Goal: Task Accomplishment & Management: Complete application form

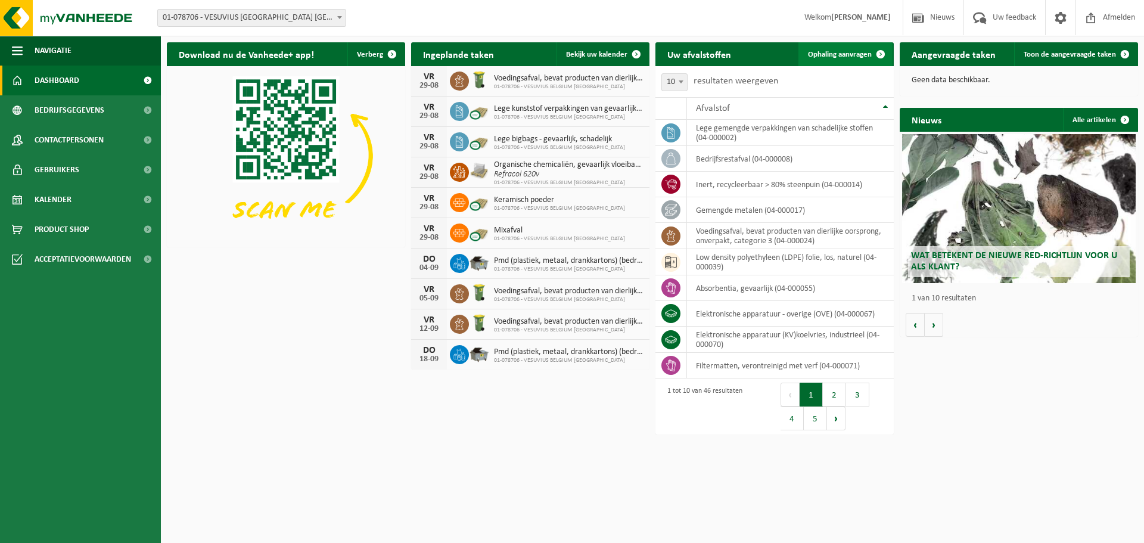
click at [827, 52] on span "Ophaling aanvragen" at bounding box center [840, 55] width 64 height 8
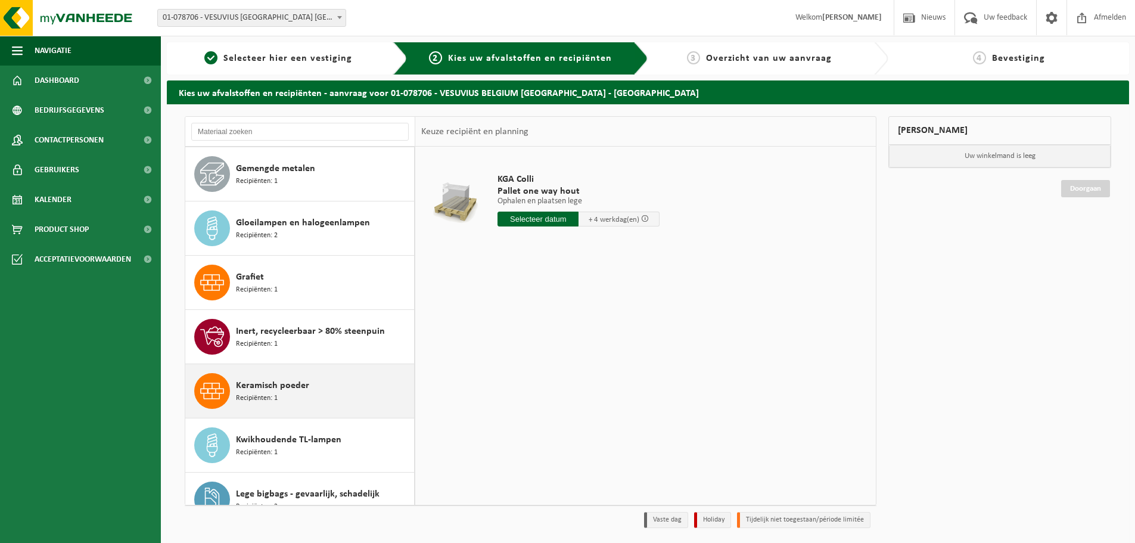
scroll to position [655, 0]
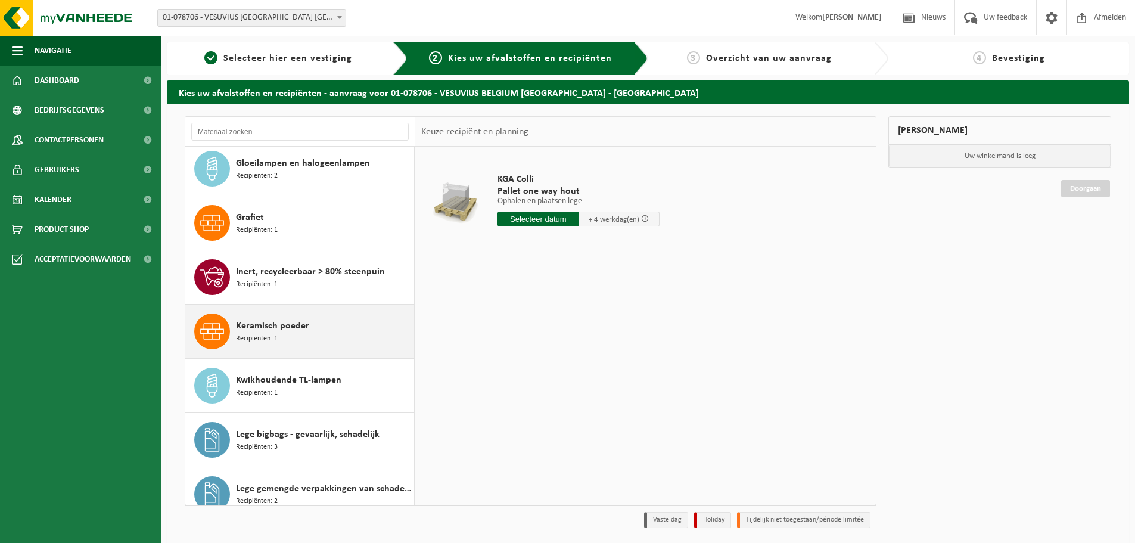
click at [325, 341] on div "Keramisch poeder Recipiënten: 1" at bounding box center [323, 331] width 175 height 36
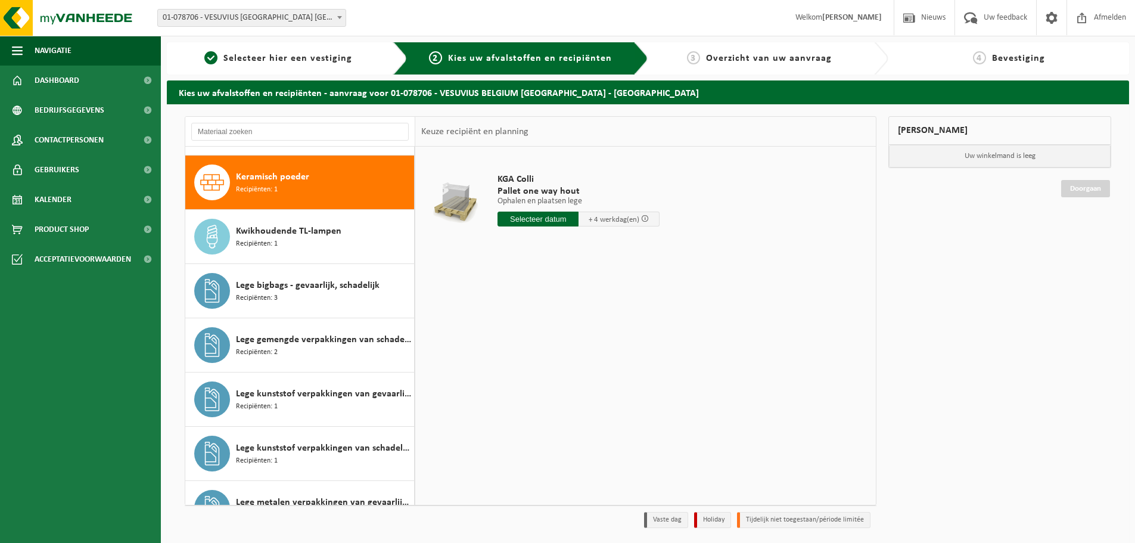
scroll to position [813, 0]
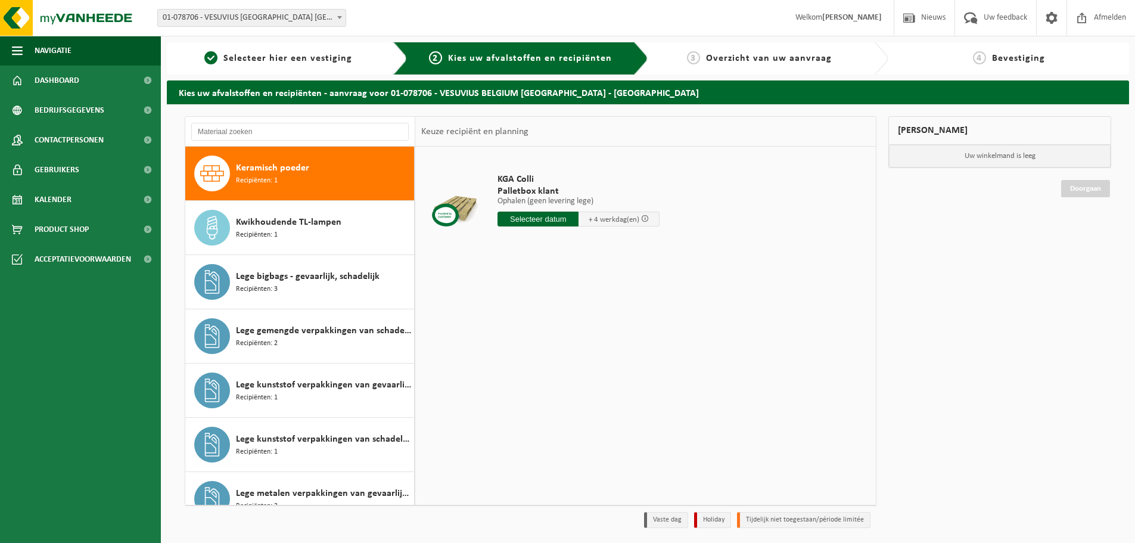
click at [532, 214] on input "text" at bounding box center [537, 218] width 81 height 15
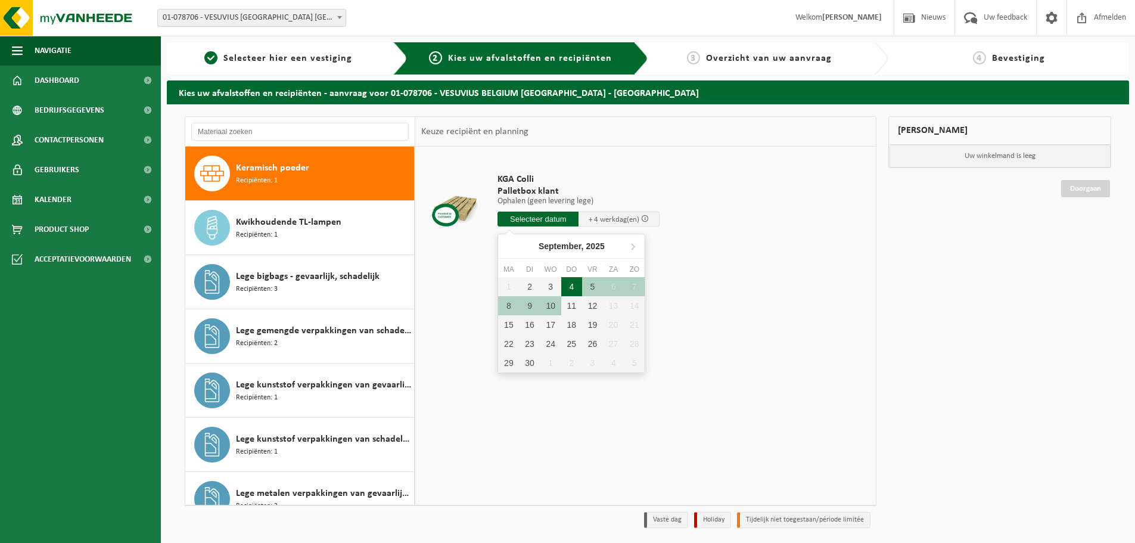
click at [570, 281] on div "4" at bounding box center [571, 286] width 21 height 19
type input "Van 2025-09-04"
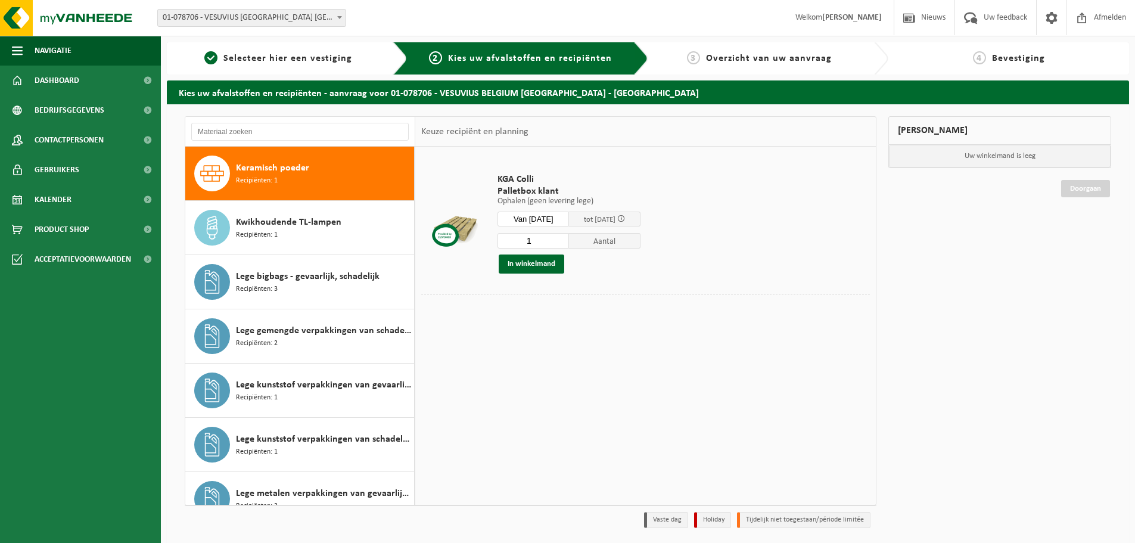
drag, startPoint x: 547, startPoint y: 239, endPoint x: 516, endPoint y: 244, distance: 31.8
click at [518, 244] on input "1" at bounding box center [532, 240] width 71 height 15
type input "12"
click at [539, 258] on button "In winkelmand" at bounding box center [531, 263] width 66 height 19
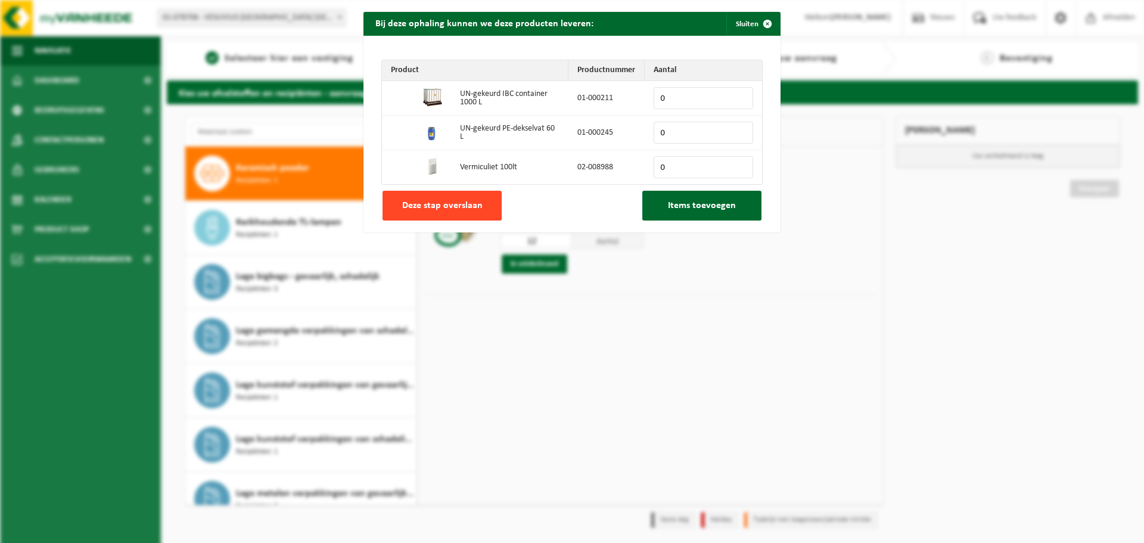
click at [473, 207] on span "Deze stap overslaan" at bounding box center [442, 206] width 80 height 10
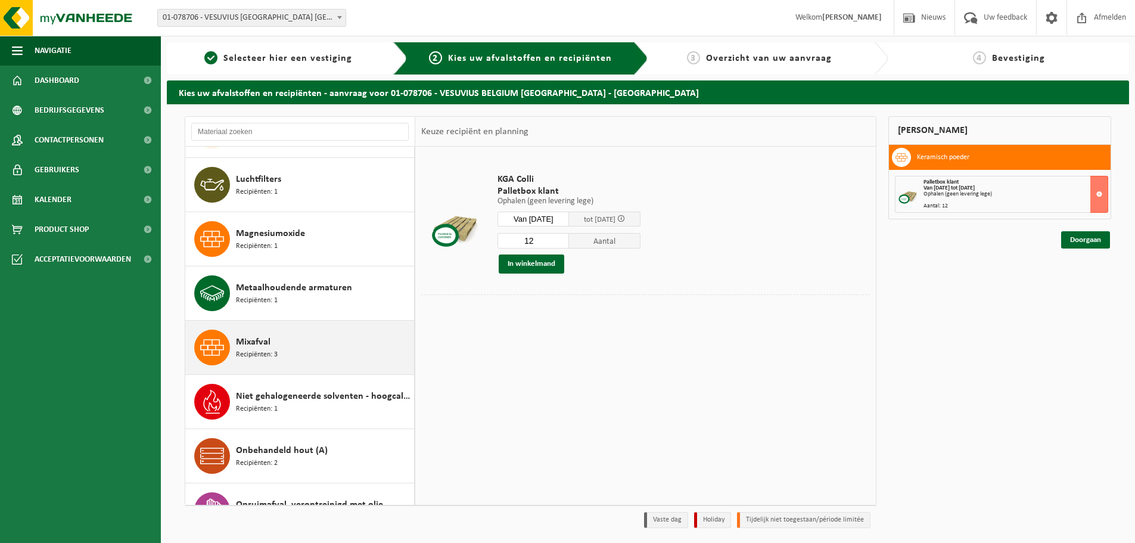
click at [310, 332] on div "Mixafval Recipiënten: 3" at bounding box center [323, 347] width 175 height 36
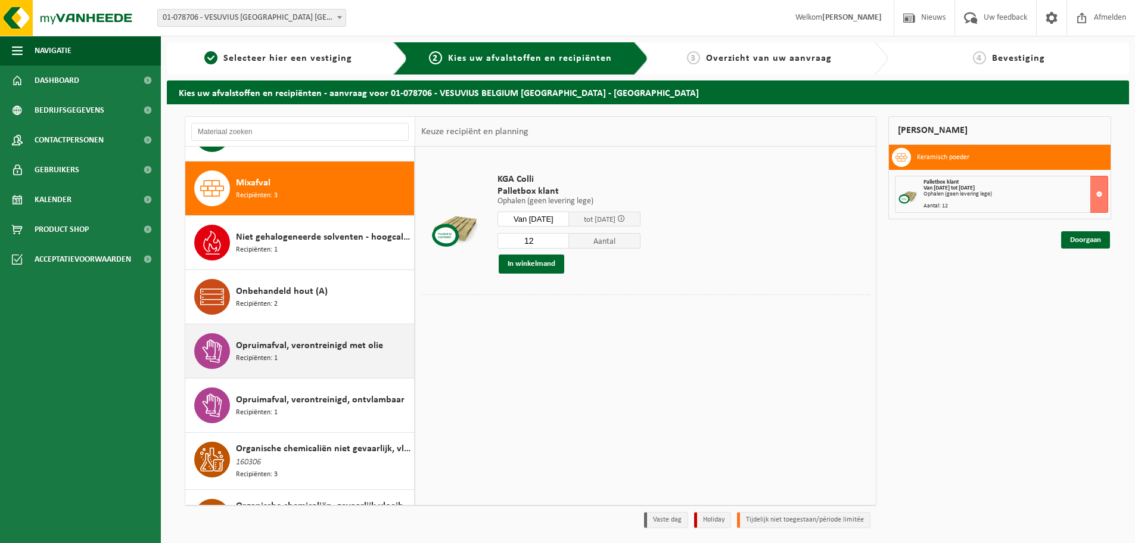
scroll to position [1463, 0]
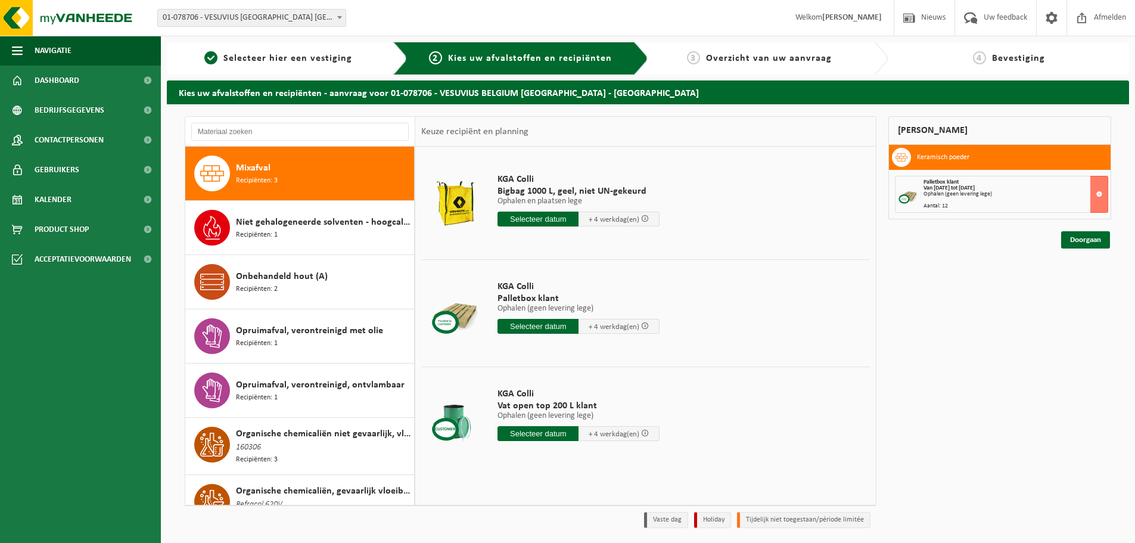
click at [529, 325] on input "text" at bounding box center [537, 326] width 81 height 15
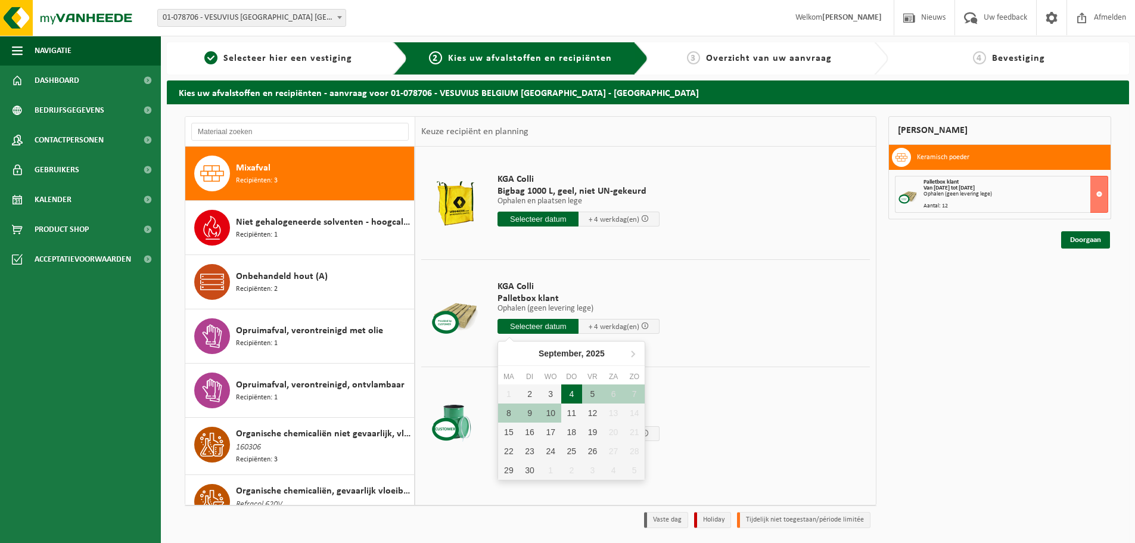
click at [571, 394] on div "4" at bounding box center [571, 393] width 21 height 19
type input "Van 2025-09-04"
type input "2025-09-04"
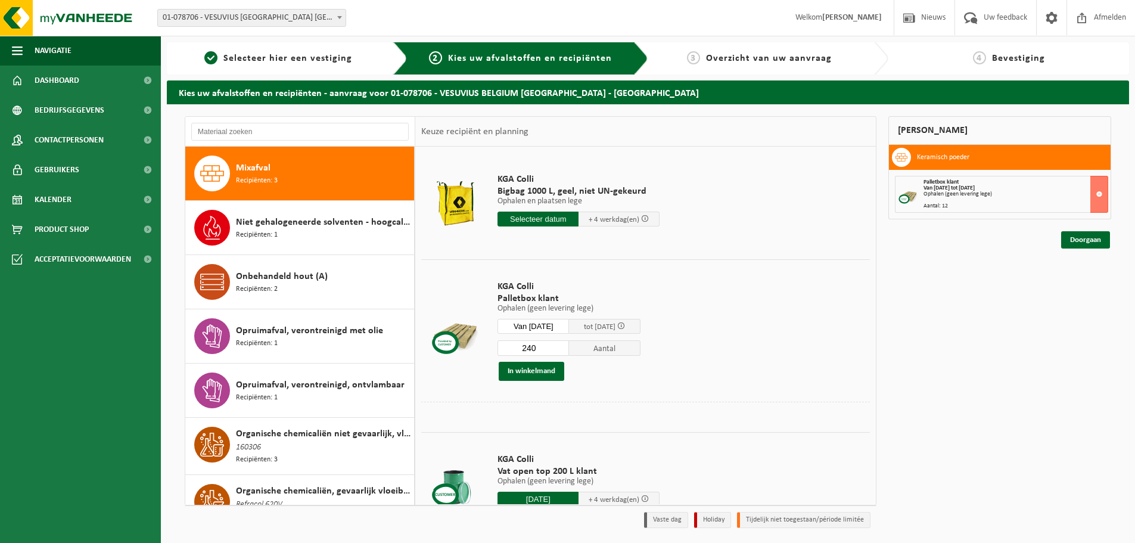
drag, startPoint x: 549, startPoint y: 347, endPoint x: 471, endPoint y: 351, distance: 77.5
click at [471, 351] on tr "KGA Colli Palletbox klant Ophalen (geen levering lege) Ophalen (geen levering l…" at bounding box center [645, 330] width 448 height 142
type input "12"
click at [532, 375] on button "In winkelmand" at bounding box center [531, 371] width 66 height 19
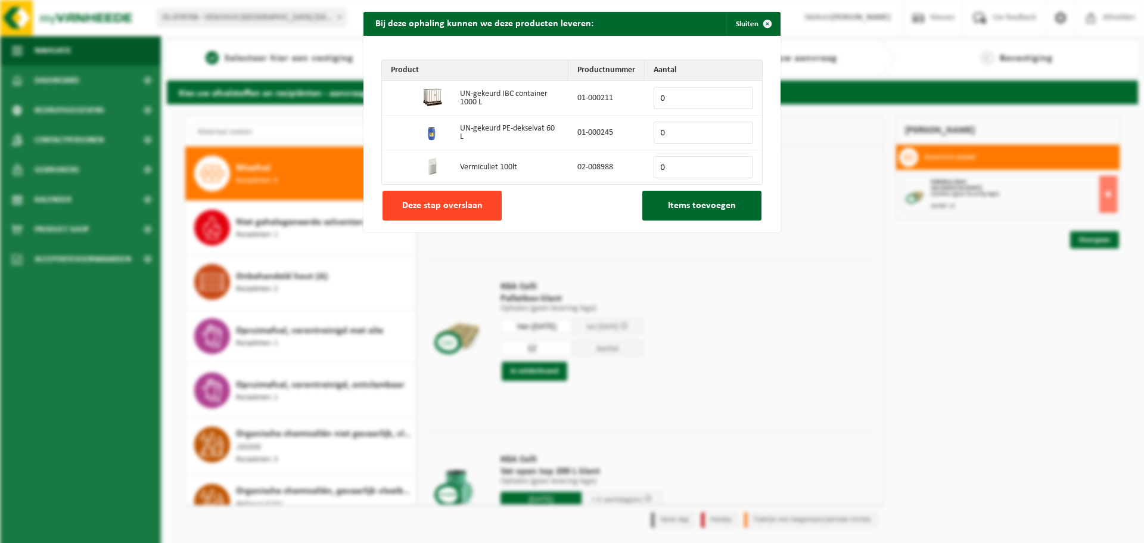
click at [433, 207] on span "Deze stap overslaan" at bounding box center [442, 206] width 80 height 10
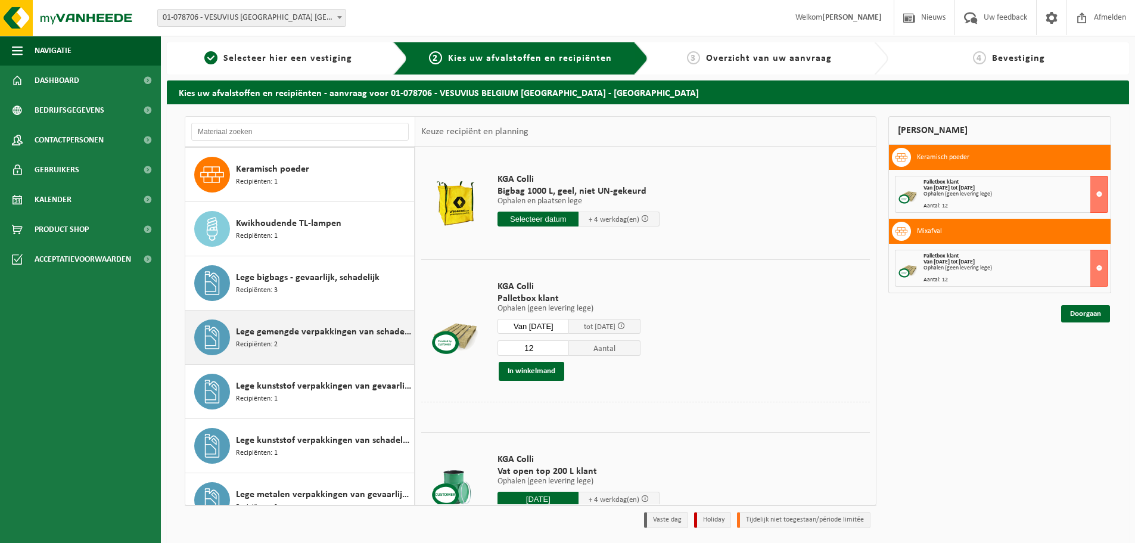
scroll to position [774, 0]
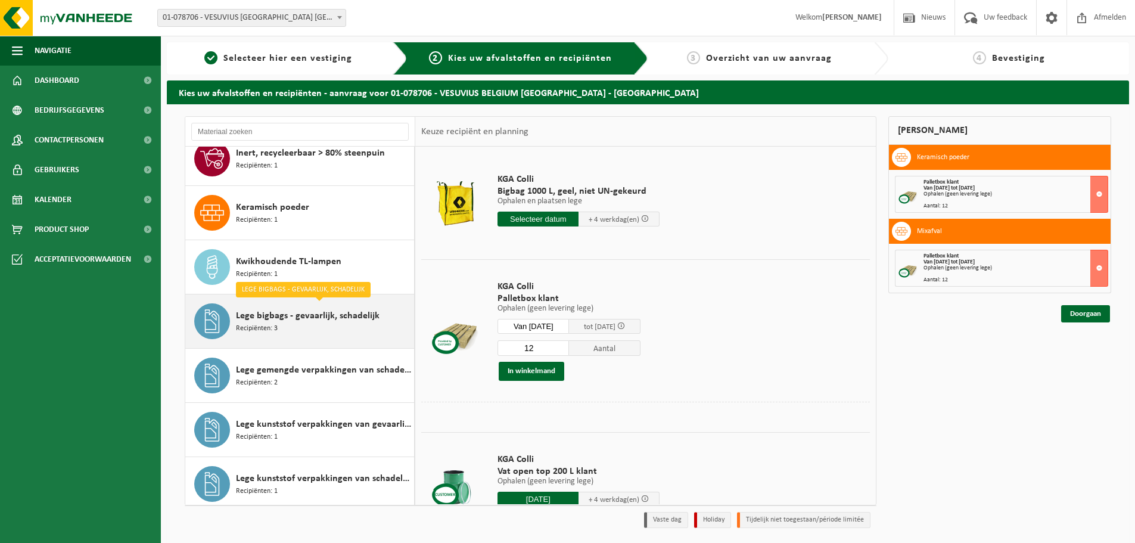
click at [318, 320] on span "Lege bigbags - gevaarlijk, schadelijk" at bounding box center [308, 316] width 144 height 14
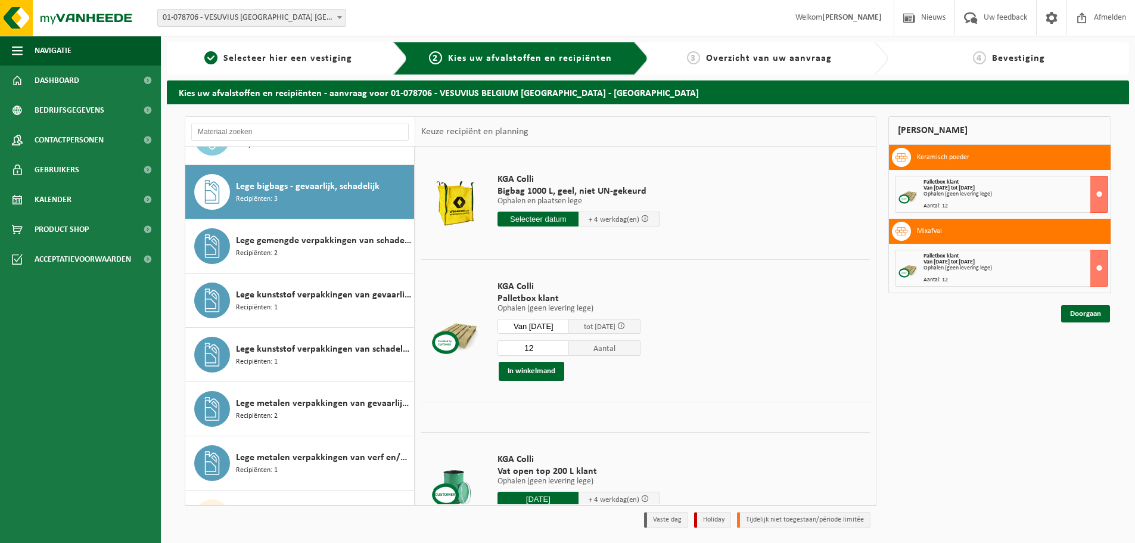
scroll to position [921, 0]
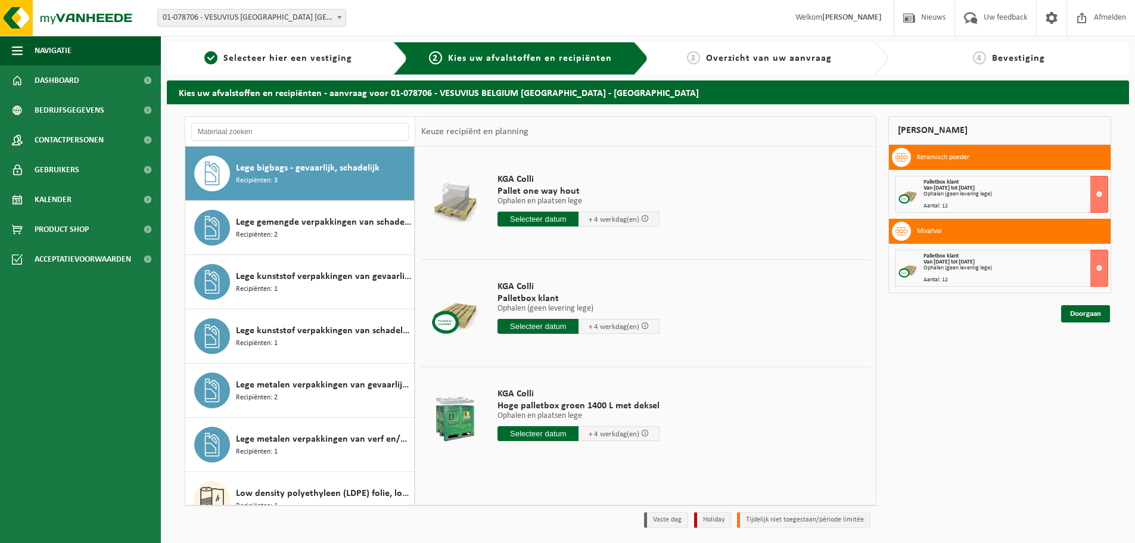
click at [541, 328] on input "text" at bounding box center [537, 326] width 81 height 15
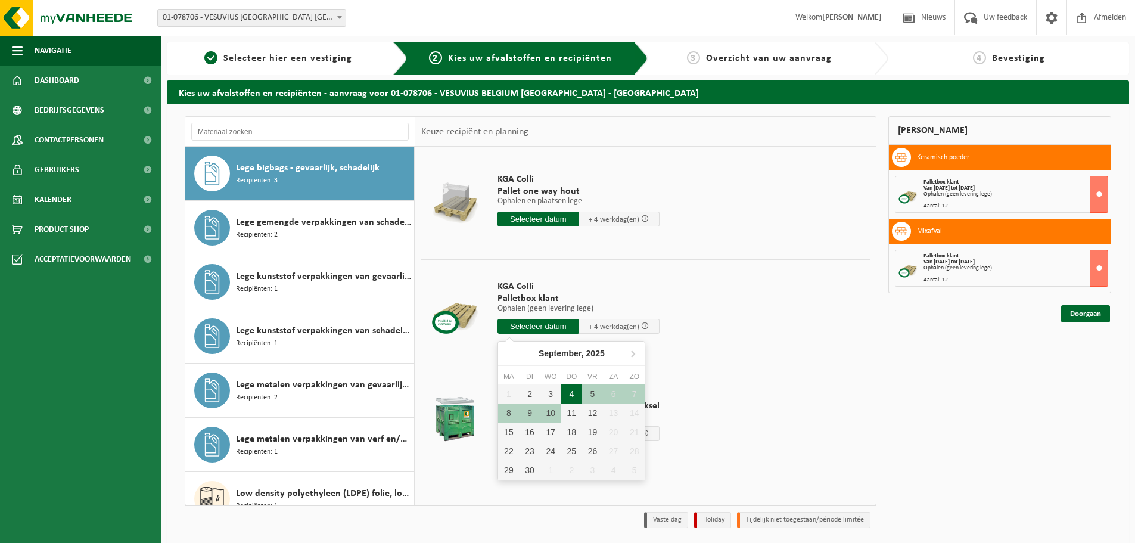
click at [568, 392] on div "4" at bounding box center [571, 393] width 21 height 19
type input "Van 2025-09-04"
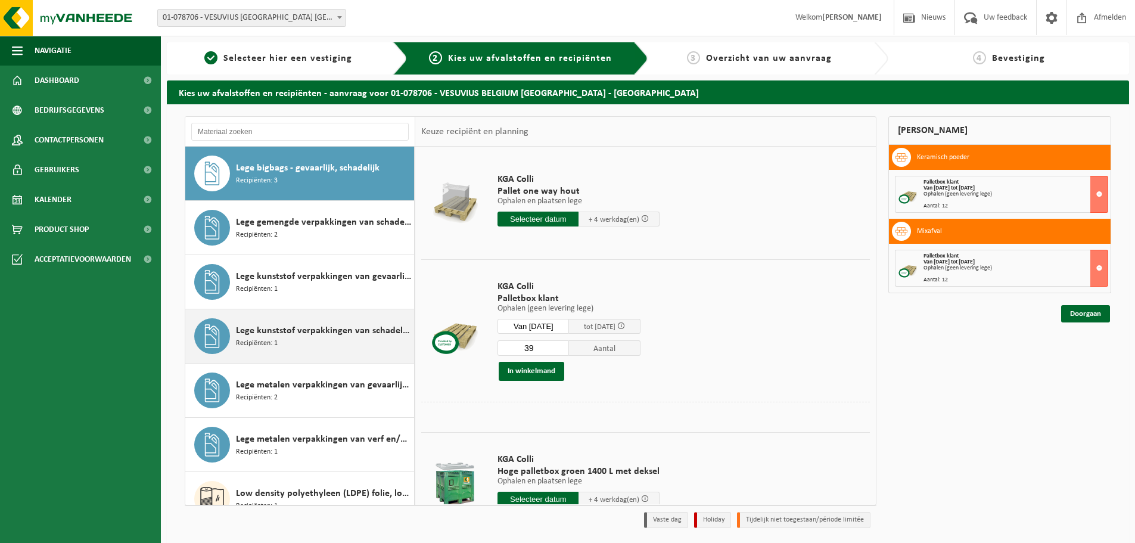
drag, startPoint x: 552, startPoint y: 351, endPoint x: 394, endPoint y: 349, distance: 158.4
click at [395, 349] on div "Absorbentia, gevaarlijk Recipiënten: 1 Afgewerkte olie - industrie in IBC Recip…" at bounding box center [530, 310] width 691 height 389
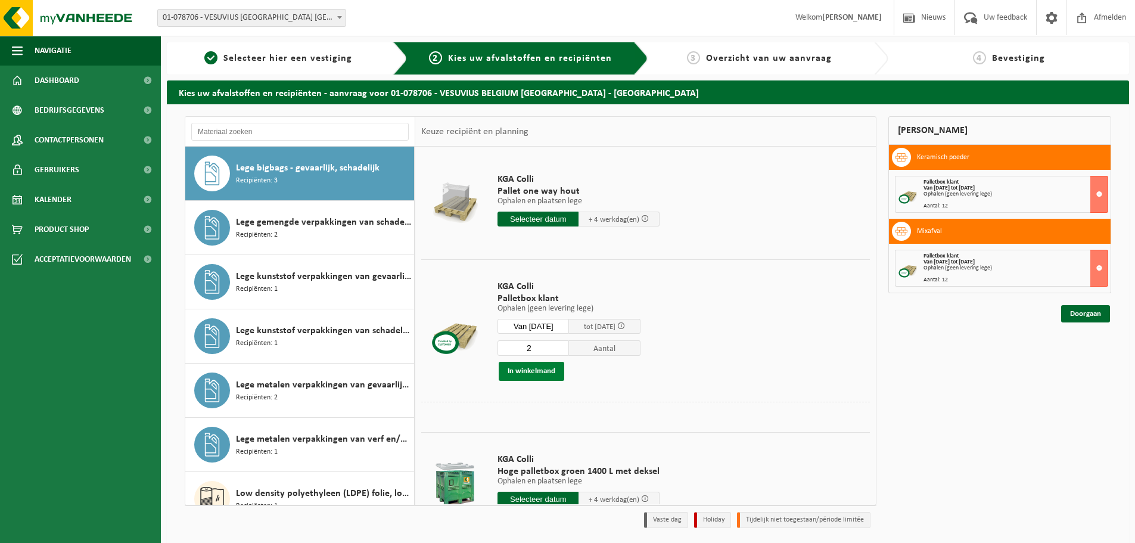
type input "2"
click at [541, 366] on button "In winkelmand" at bounding box center [531, 371] width 66 height 19
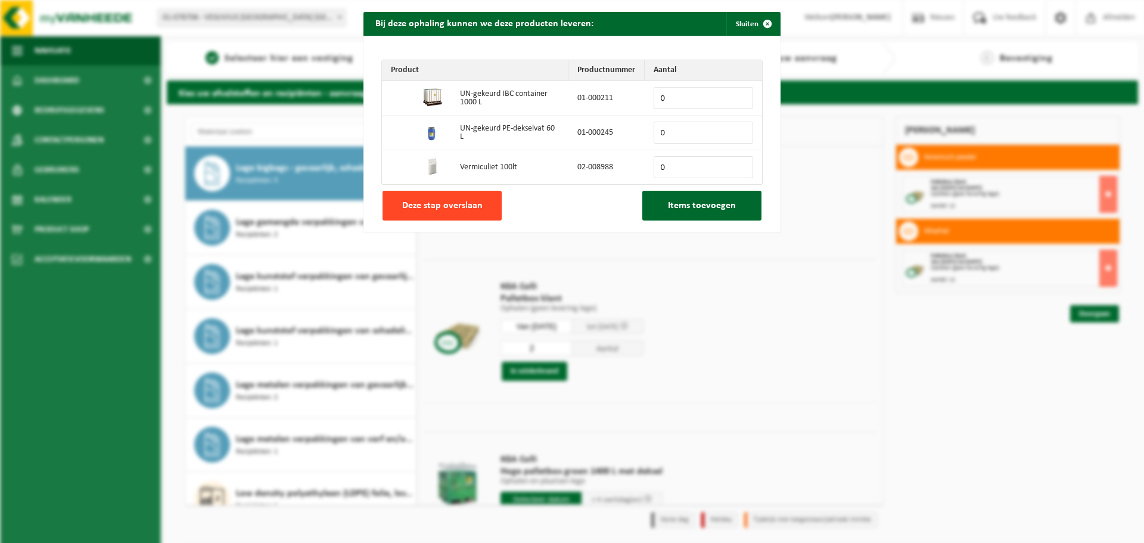
click at [435, 211] on button "Deze stap overslaan" at bounding box center [441, 206] width 119 height 30
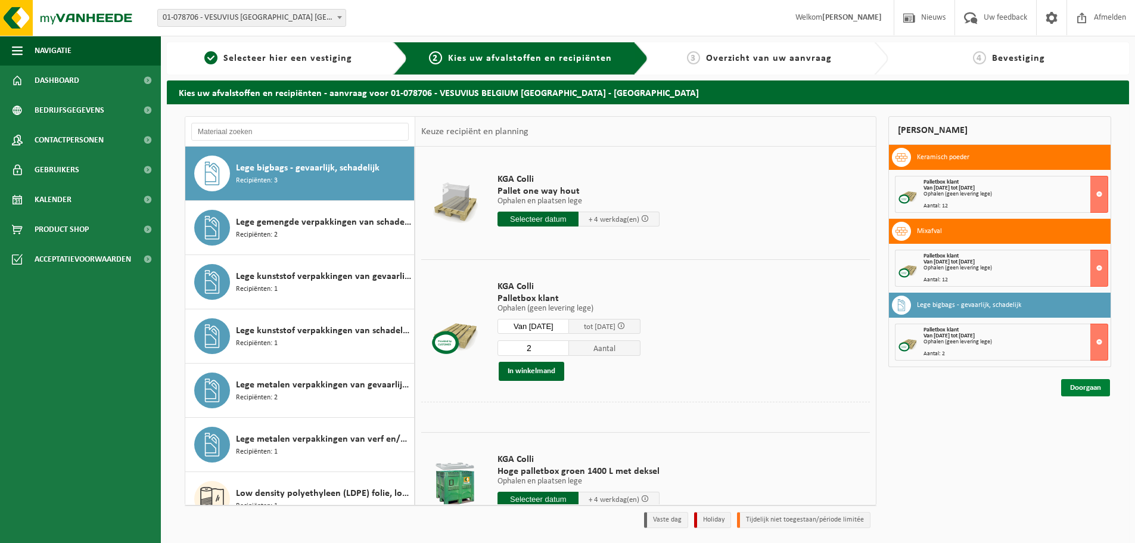
click at [1086, 387] on link "Doorgaan" at bounding box center [1085, 387] width 49 height 17
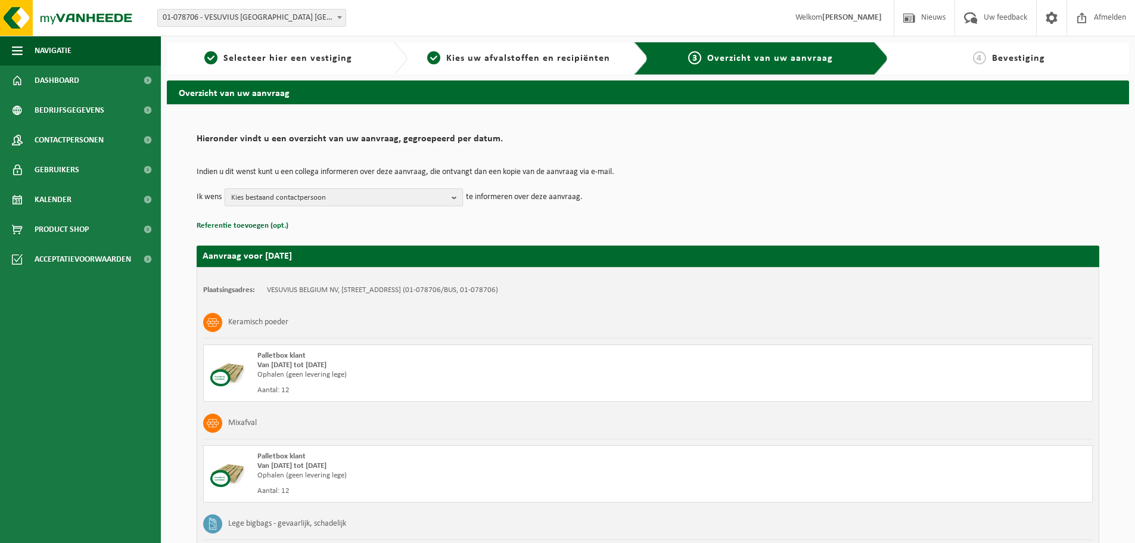
click at [455, 198] on b "button" at bounding box center [456, 197] width 11 height 17
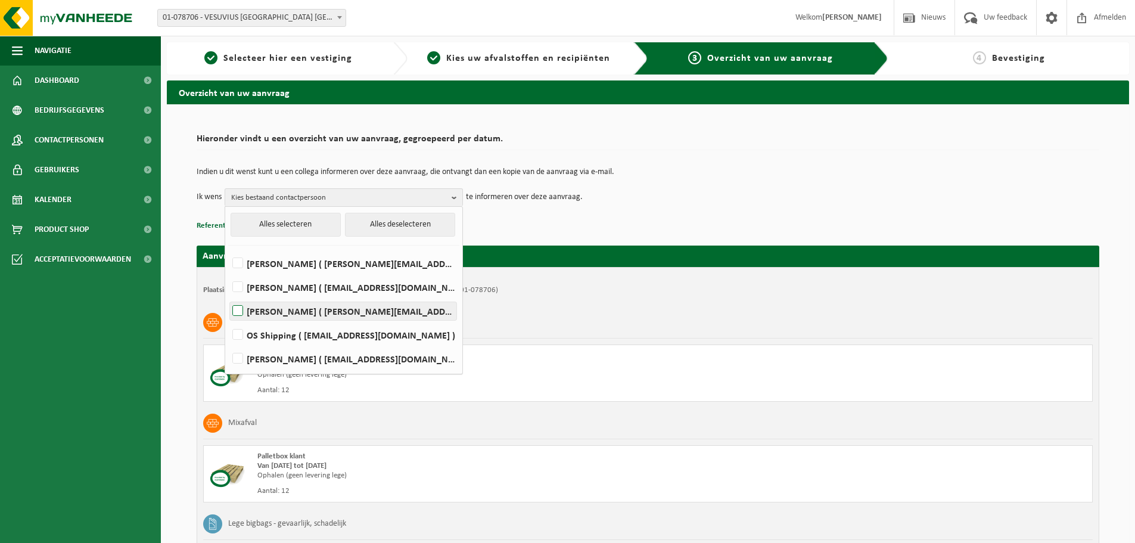
click at [239, 311] on label "Robby Meijns ( robby.meijns@vesuvius.com )" at bounding box center [343, 311] width 226 height 18
click at [228, 296] on input "Robby Meijns ( robby.meijns@vesuvius.com )" at bounding box center [228, 295] width 1 height 1
checkbox input "true"
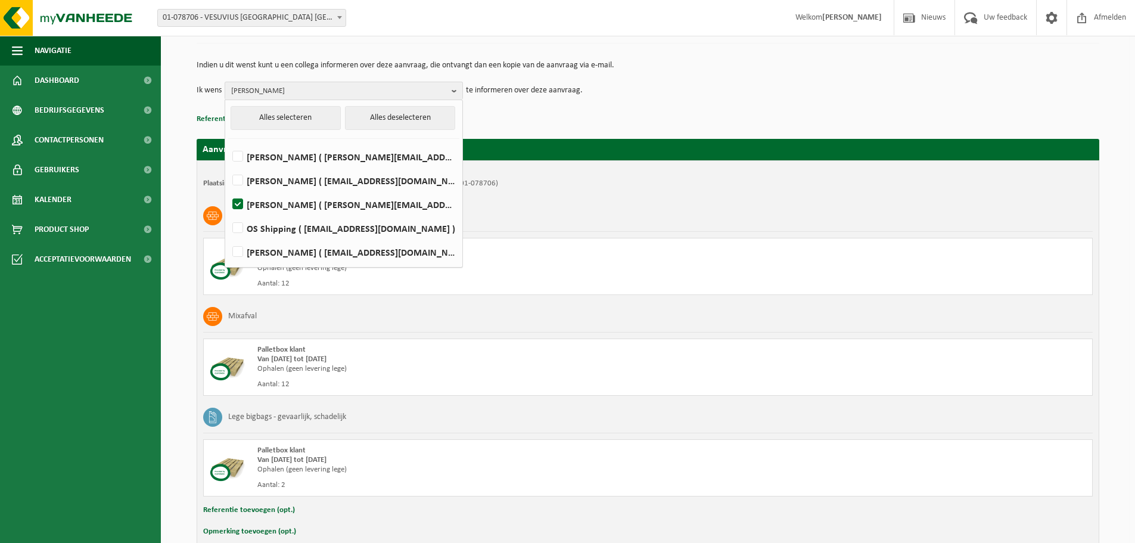
scroll to position [119, 0]
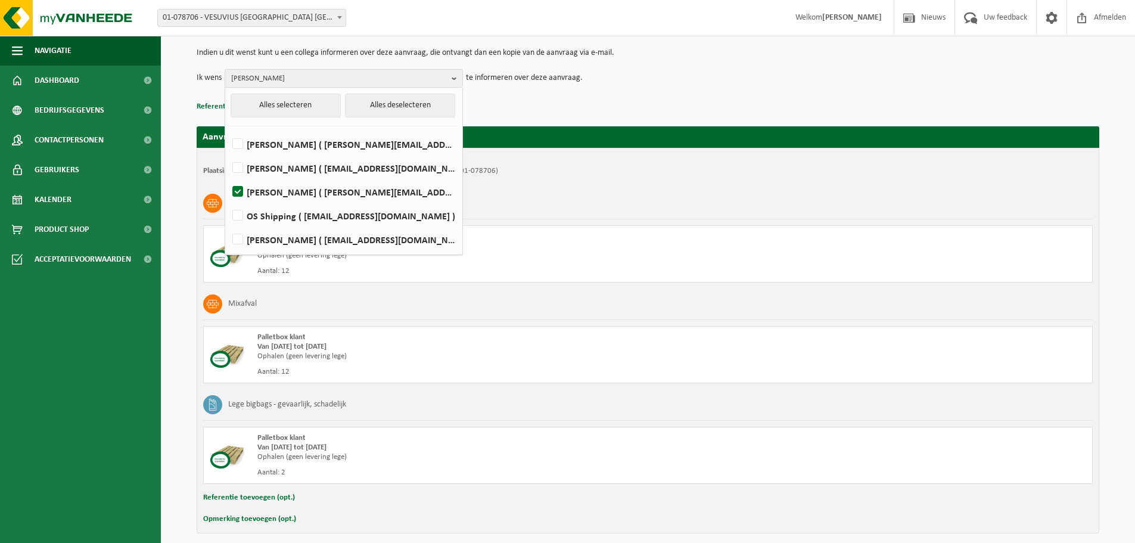
click at [703, 72] on td "Ik wens Robby Meijns Alles selecteren Alles deselecteren Andy Dobbelaere ( andy…" at bounding box center [648, 78] width 902 height 18
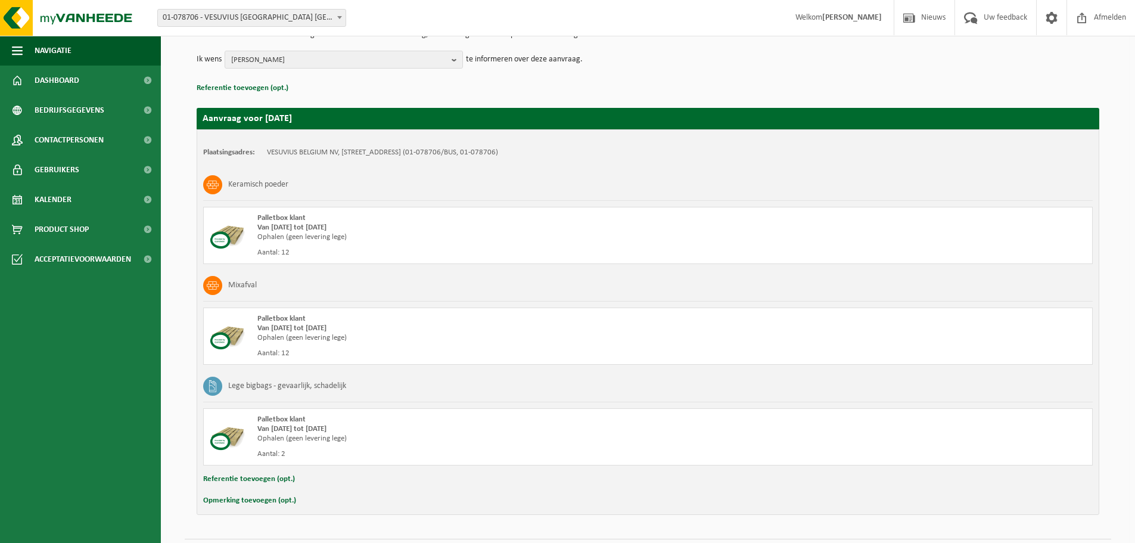
scroll to position [170, 0]
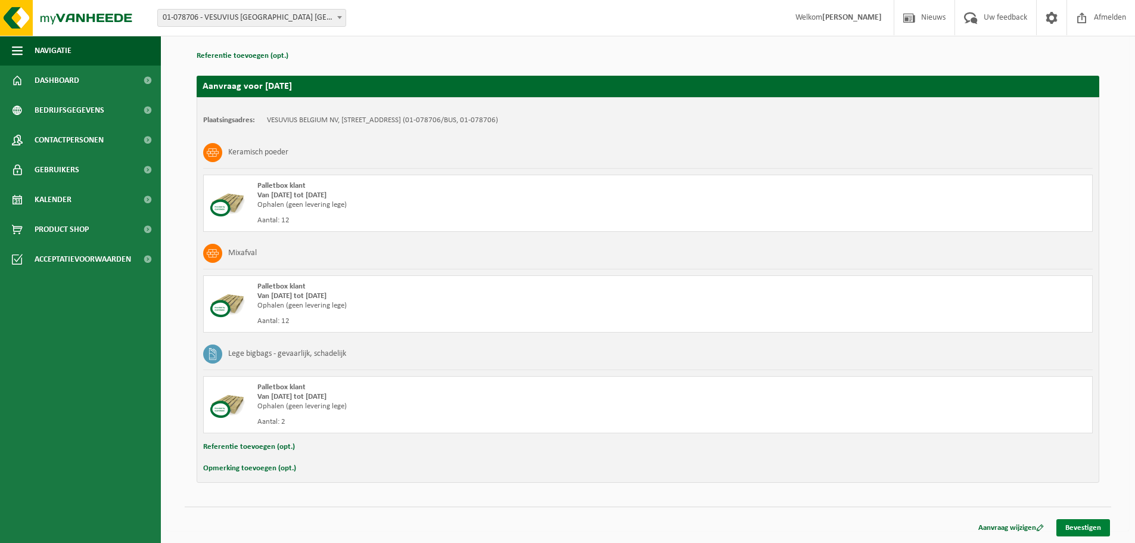
click at [1078, 525] on link "Bevestigen" at bounding box center [1083, 527] width 54 height 17
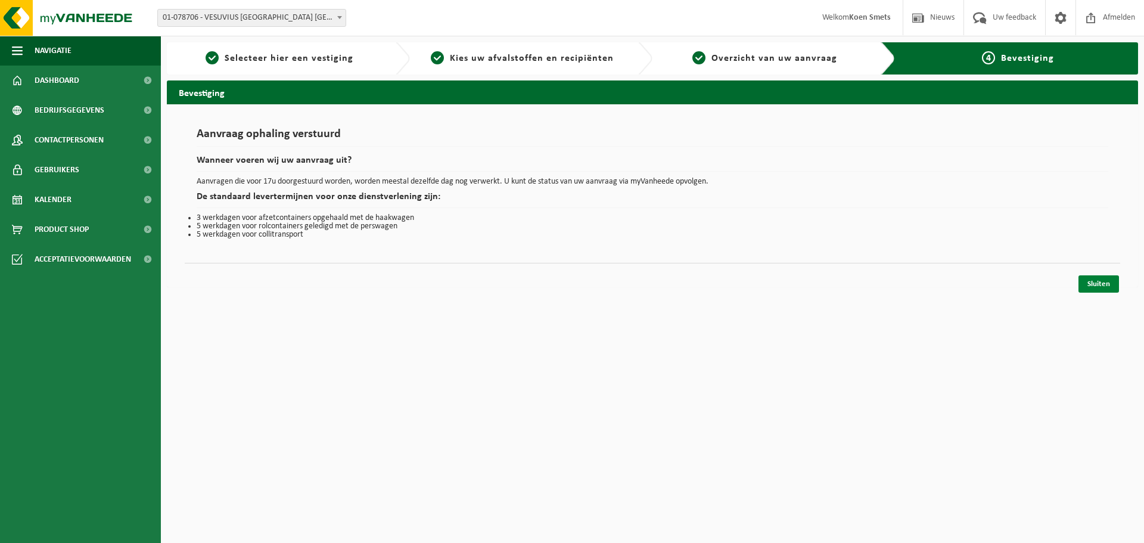
click at [1097, 282] on link "Sluiten" at bounding box center [1098, 283] width 40 height 17
